Goal: Task Accomplishment & Management: Manage account settings

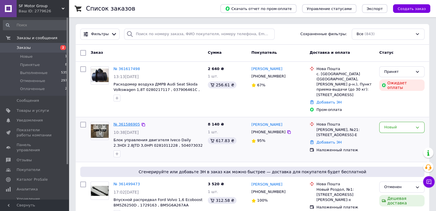
click at [129, 122] on link "№ 361586905" at bounding box center [126, 124] width 26 height 4
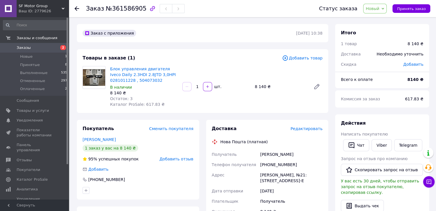
click at [54, 48] on span "2" at bounding box center [61, 47] width 16 height 5
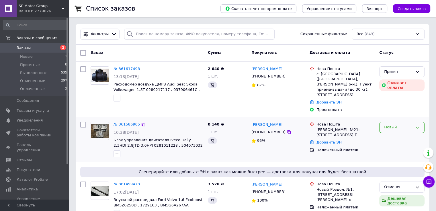
click at [391, 122] on div "Новый" at bounding box center [401, 127] width 45 height 11
click at [391, 134] on li "Принят" at bounding box center [401, 139] width 45 height 11
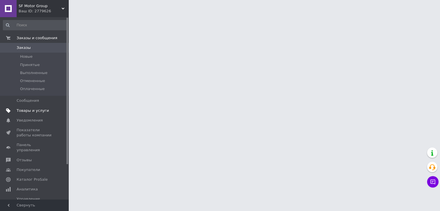
click at [42, 108] on span "Товары и услуги" at bounding box center [33, 110] width 32 height 5
